Goal: Task Accomplishment & Management: Manage account settings

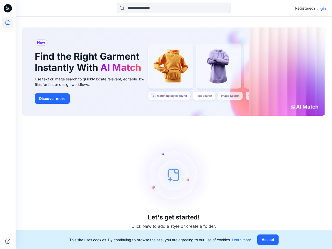
click at [166, 124] on div "Let's get started! Click New to add a style or create a folder." at bounding box center [174, 182] width 304 height 120
click at [8, 8] on icon at bounding box center [9, 8] width 2 height 0
click at [8, 22] on icon at bounding box center [7, 22] width 11 height 11
click at [8, 241] on icon at bounding box center [7, 240] width 5 height 5
click at [174, 8] on input at bounding box center [174, 8] width 114 height 10
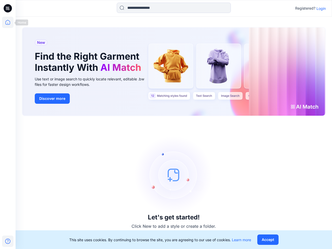
click at [321, 8] on p "Login" at bounding box center [320, 8] width 9 height 5
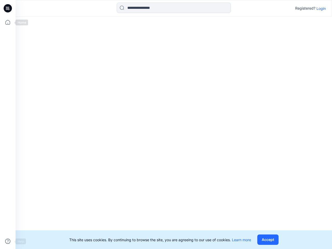
click at [267, 239] on button "Accept" at bounding box center [267, 239] width 21 height 10
